Goal: Information Seeking & Learning: Learn about a topic

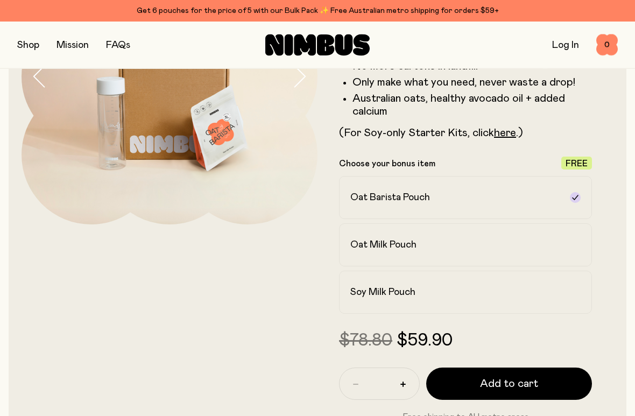
scroll to position [162, 0]
click at [543, 243] on div "Oat Milk Pouch" at bounding box center [455, 245] width 211 height 13
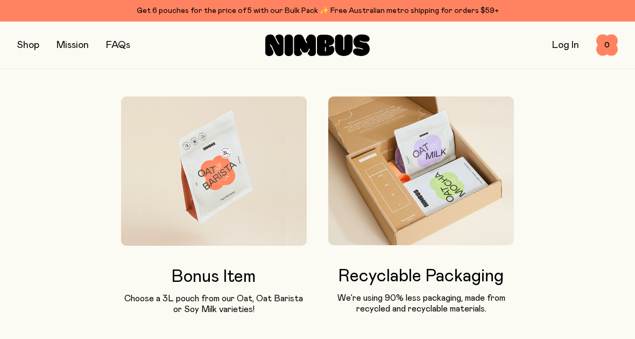
scroll to position [880, 0]
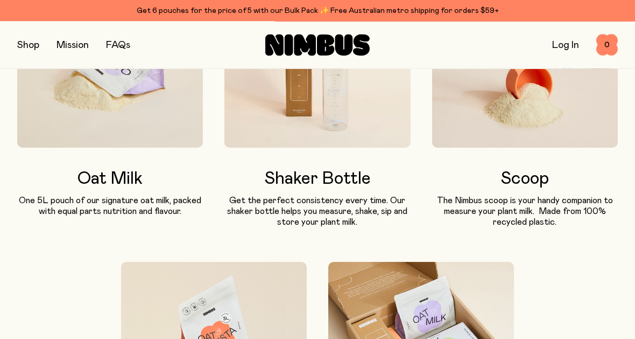
click at [125, 192] on div "Oat Milk One 5L pouch of our signature oat milk, packed with equal parts nutrit…" at bounding box center [110, 193] width 186 height 47
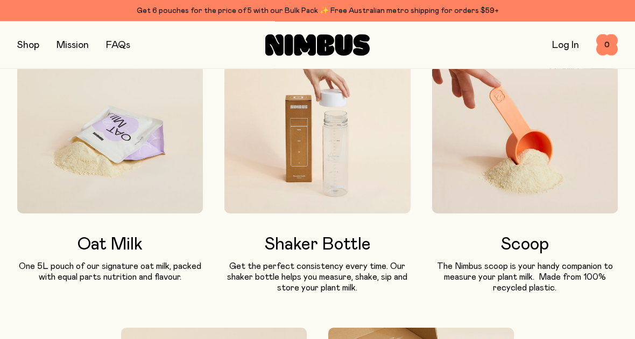
scroll to position [665, 0]
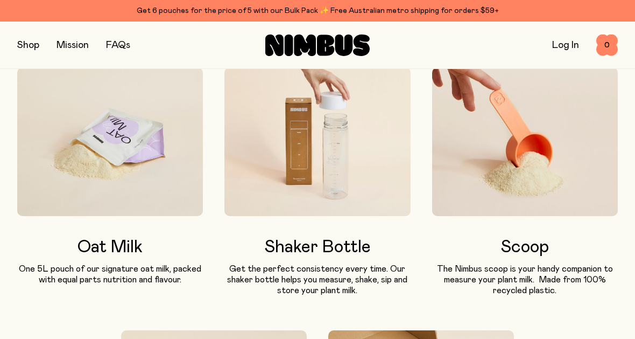
click at [122, 241] on h3 "Oat Milk" at bounding box center [110, 246] width 186 height 19
click at [150, 174] on img at bounding box center [110, 141] width 186 height 149
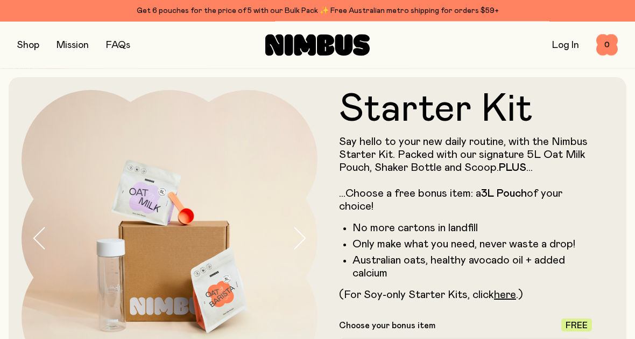
scroll to position [0, 0]
click at [122, 49] on link "FAQs" at bounding box center [118, 45] width 24 height 10
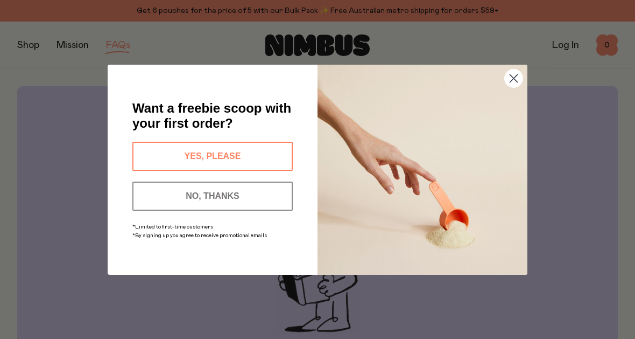
click at [271, 155] on button "YES, PLEASE" at bounding box center [212, 156] width 160 height 29
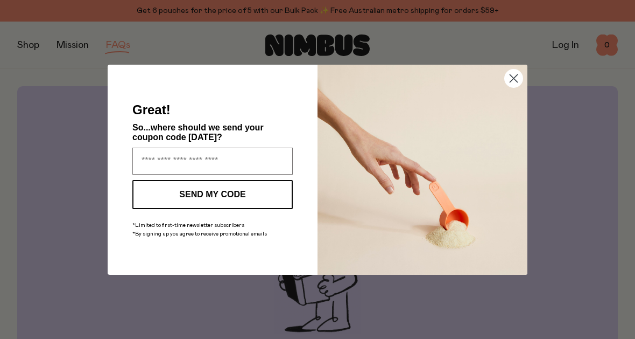
click at [513, 83] on circle "Close dialog" at bounding box center [514, 78] width 18 height 18
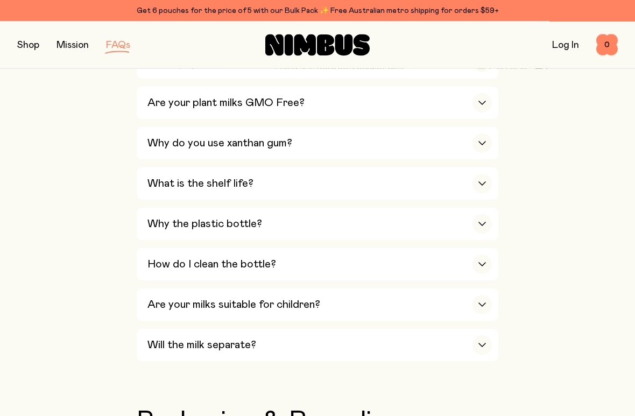
scroll to position [805, 0]
click at [475, 214] on div "button" at bounding box center [482, 223] width 19 height 19
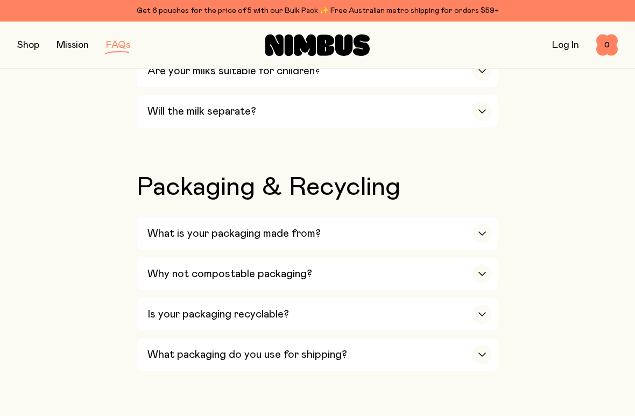
scroll to position [1322, 0]
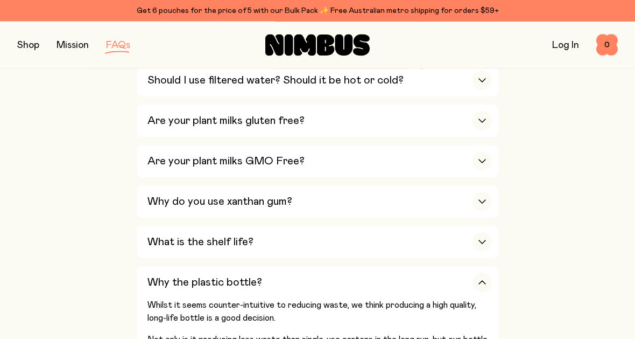
click at [32, 50] on button "button" at bounding box center [28, 45] width 22 height 15
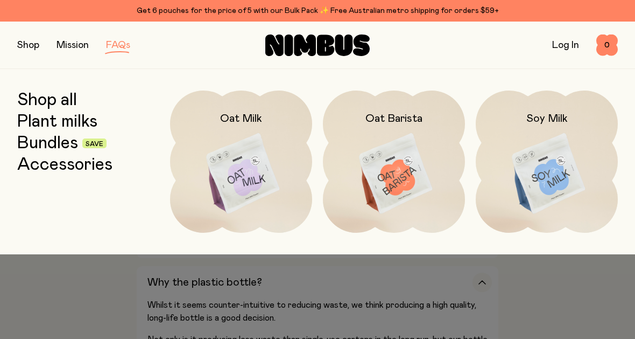
click at [244, 155] on img at bounding box center [241, 173] width 142 height 167
